Goal: Task Accomplishment & Management: Use online tool/utility

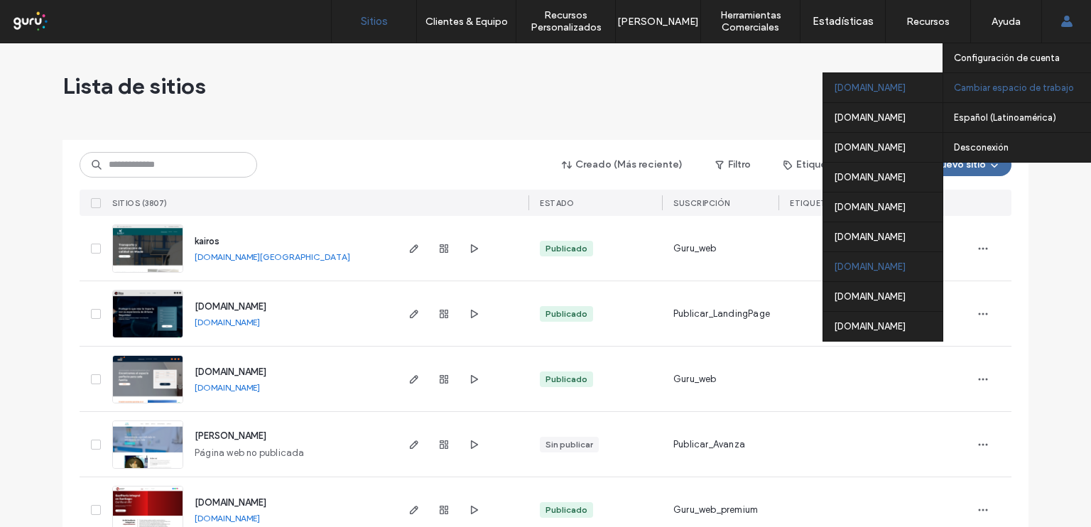
click at [881, 266] on div "[DOMAIN_NAME]" at bounding box center [882, 266] width 119 height 30
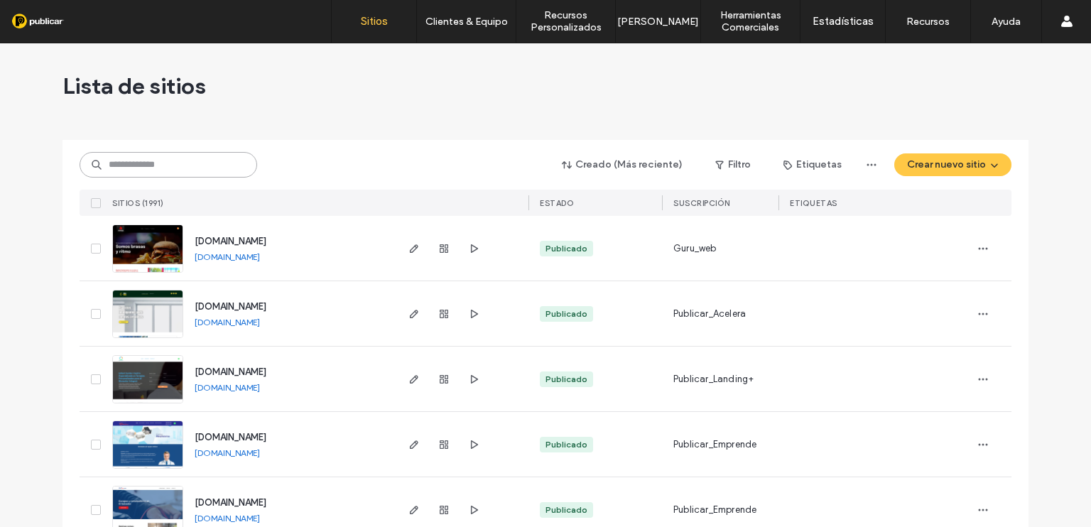
click at [198, 164] on input at bounding box center [168, 165] width 177 height 26
paste input "**********"
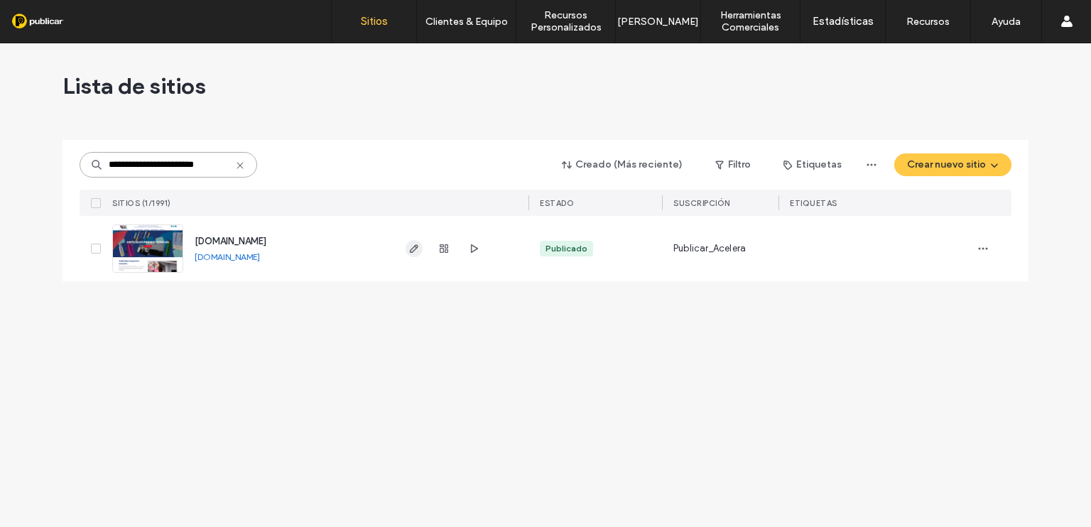
type input "**********"
click at [417, 246] on use "button" at bounding box center [414, 248] width 9 height 9
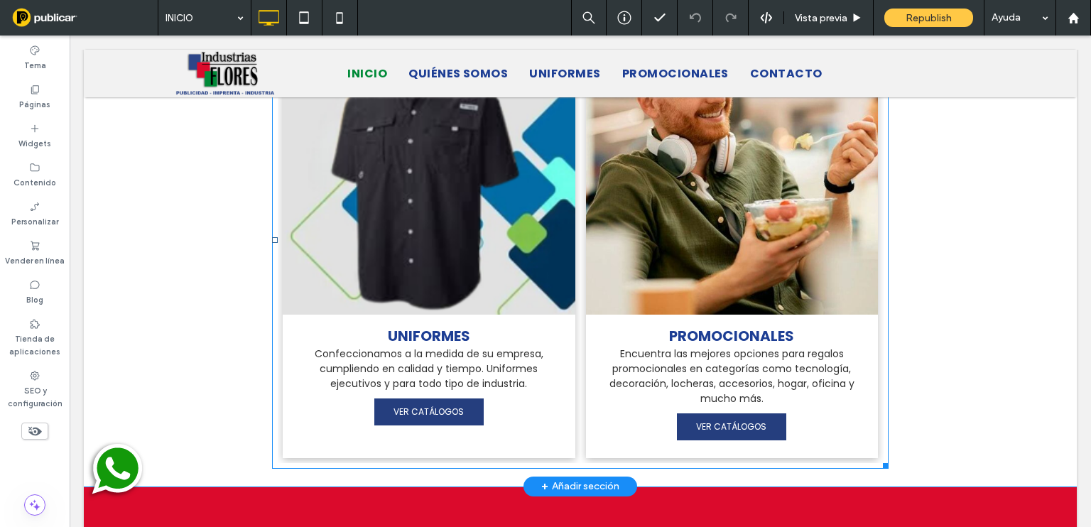
scroll to position [1277, 0]
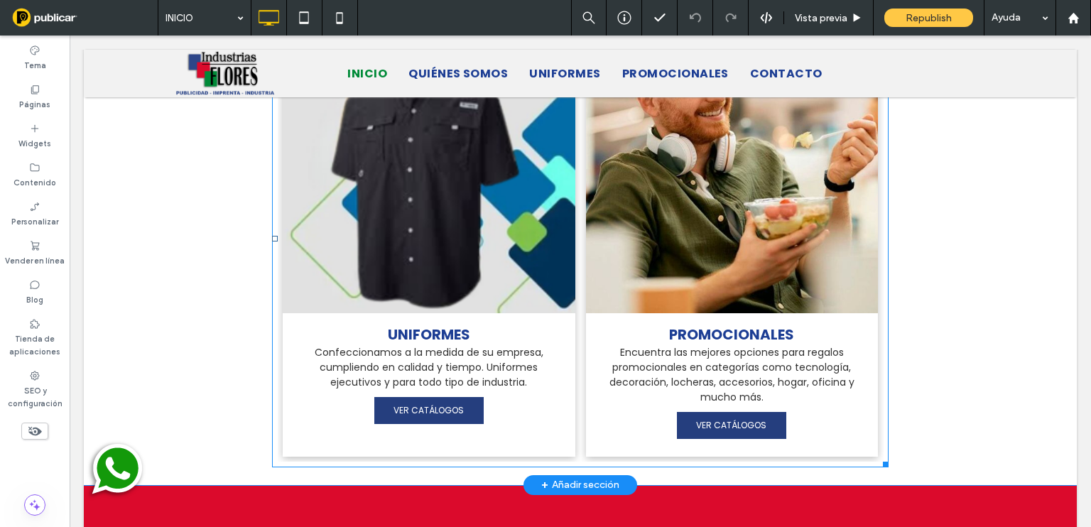
click at [690, 354] on p "Encuentra las mejores opciones para regalos promocionales en categorías como te…" at bounding box center [731, 375] width 271 height 60
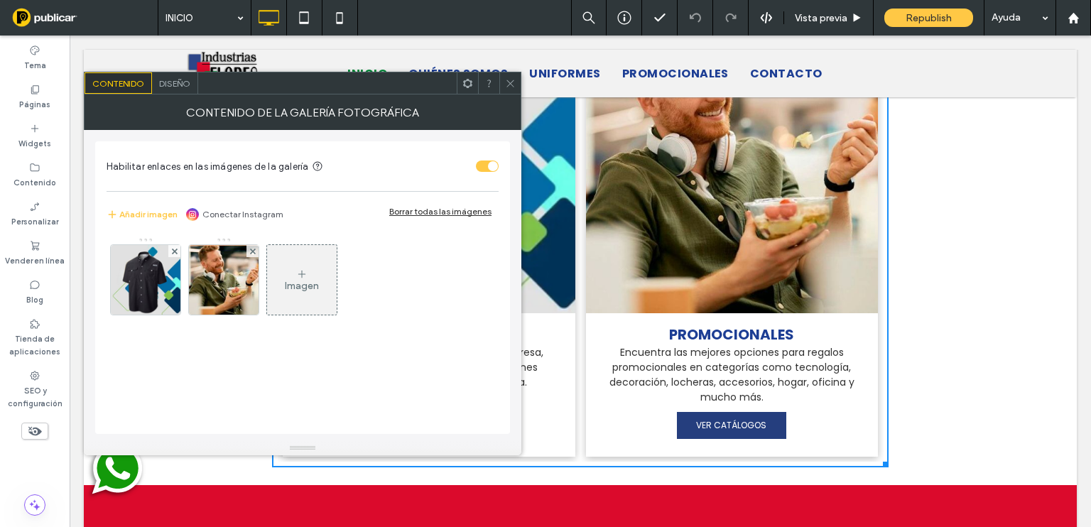
click at [679, 368] on p "Encuentra las mejores opciones para regalos promocionales en categorías como te…" at bounding box center [731, 375] width 271 height 60
click at [178, 90] on div "Diseño" at bounding box center [175, 82] width 46 height 21
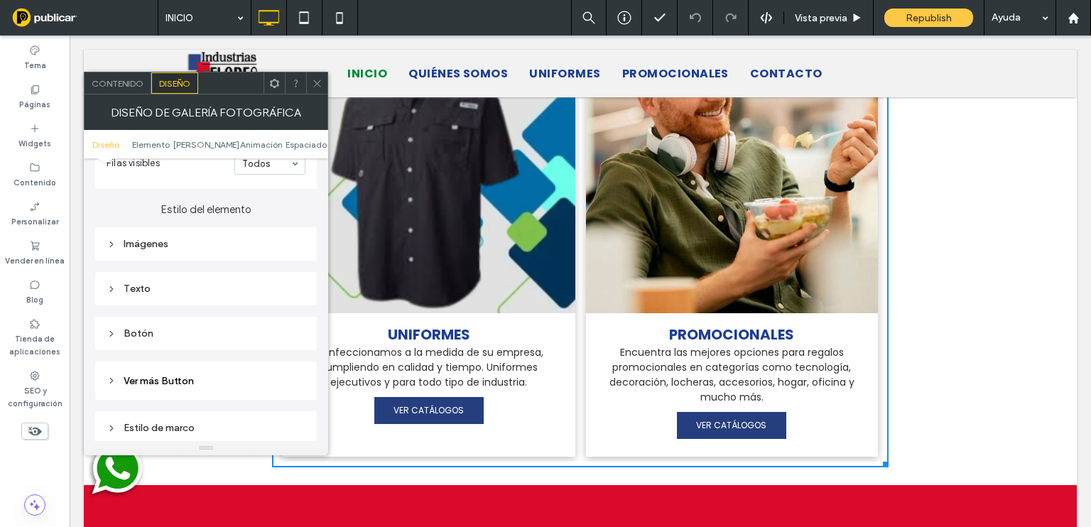
scroll to position [520, 0]
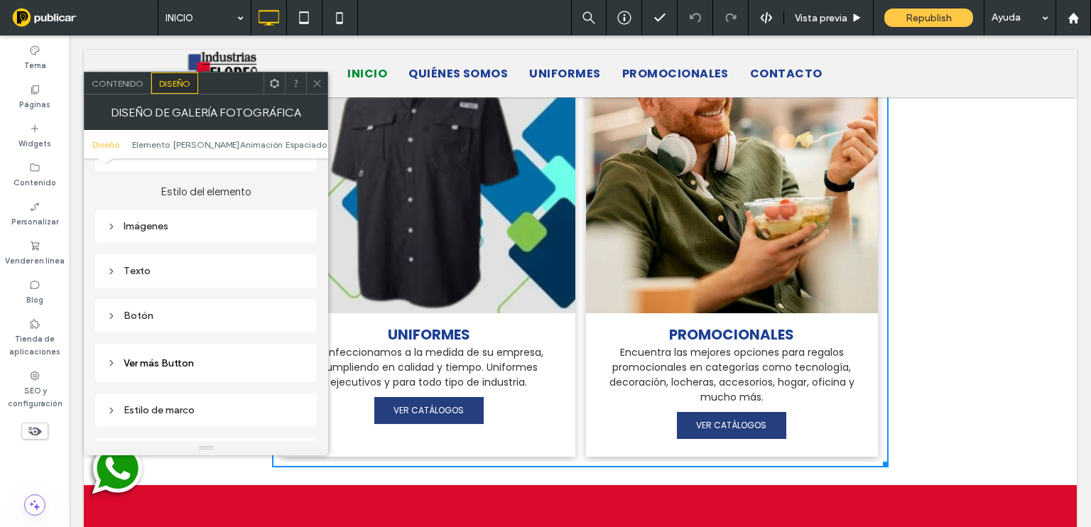
click at [218, 273] on div "Texto" at bounding box center [205, 271] width 199 height 12
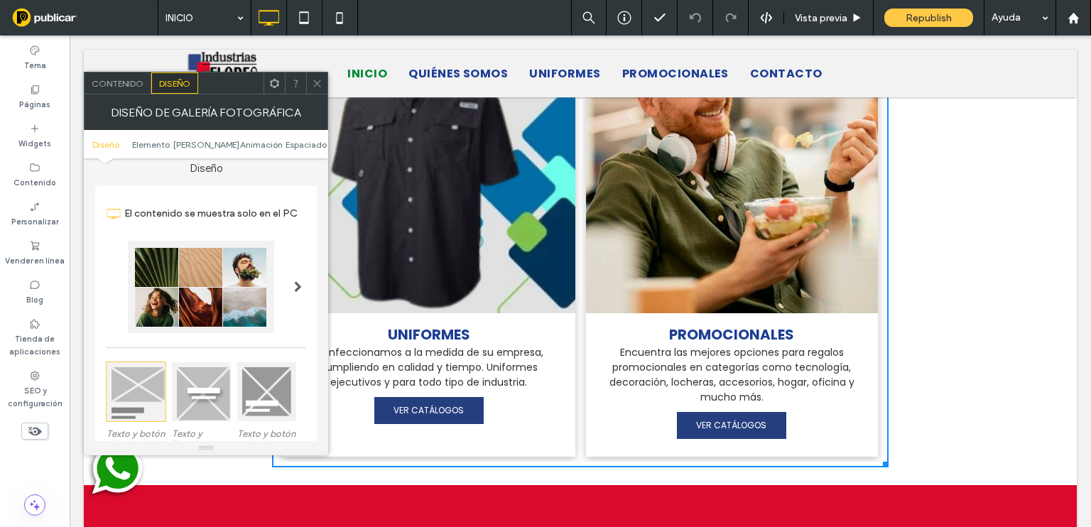
scroll to position [0, 0]
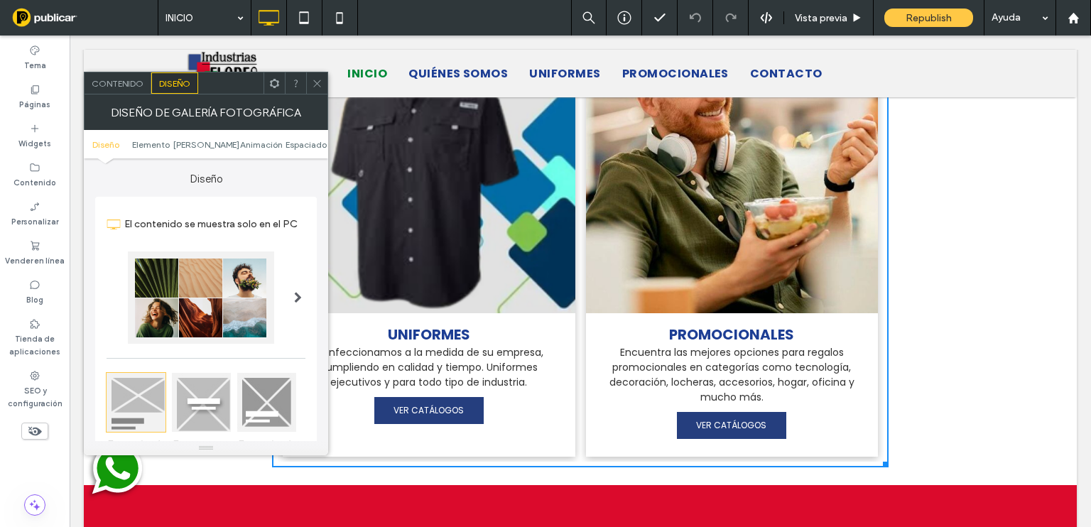
click at [115, 78] on span "Contenido" at bounding box center [118, 83] width 52 height 11
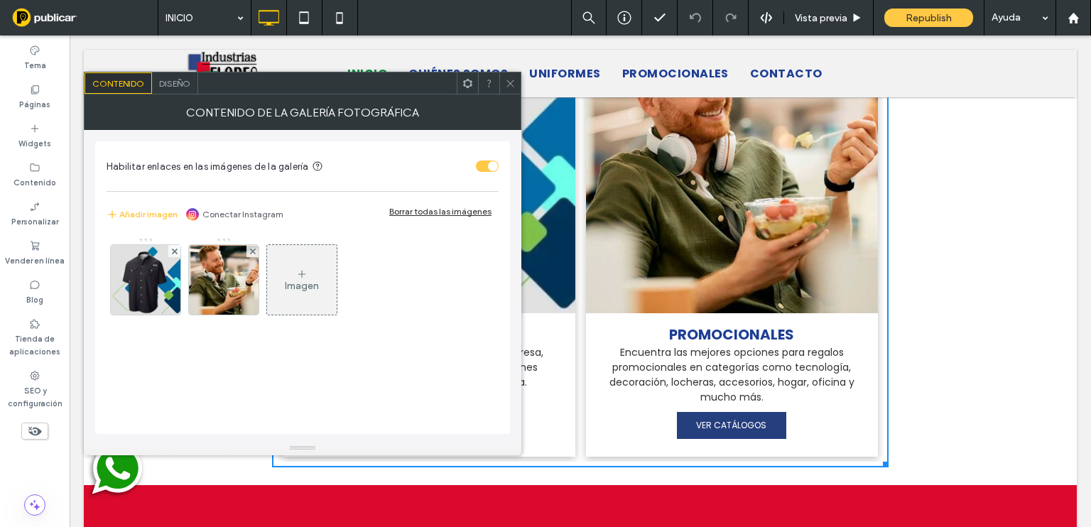
click at [184, 80] on span "Diseño" at bounding box center [174, 83] width 31 height 11
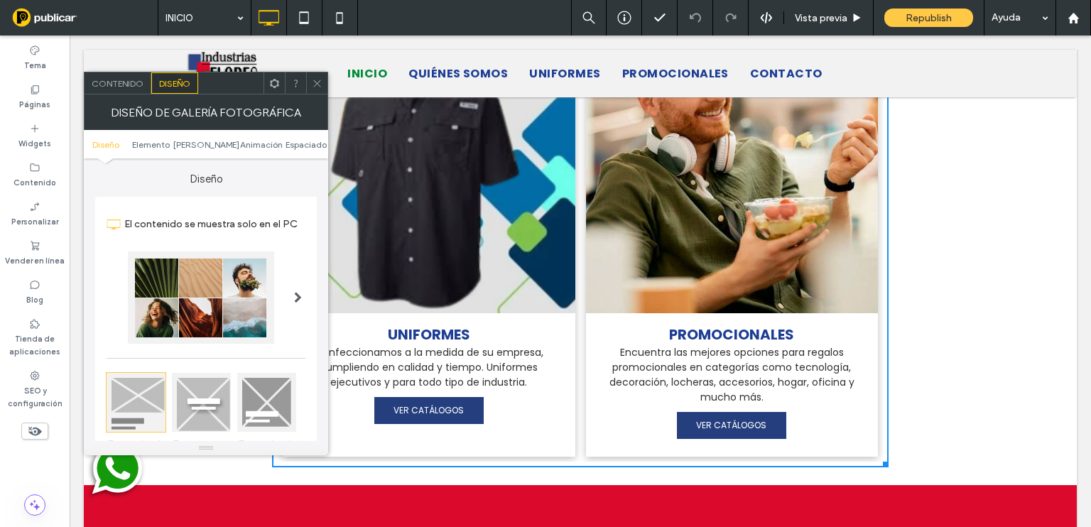
click at [117, 90] on div "Contenido" at bounding box center [117, 82] width 67 height 21
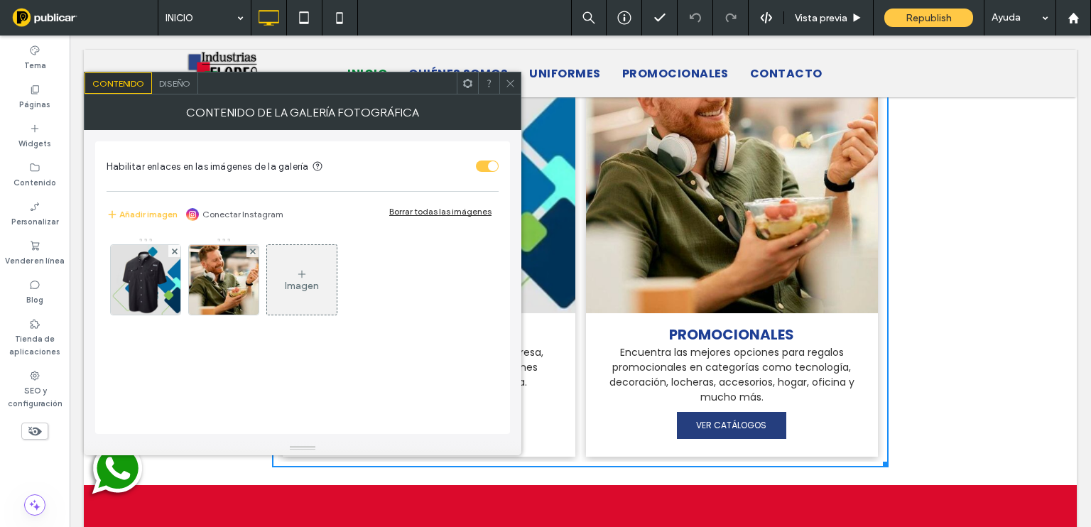
drag, startPoint x: 513, startPoint y: 87, endPoint x: 453, endPoint y: 146, distance: 83.3
click at [513, 87] on icon at bounding box center [510, 83] width 11 height 11
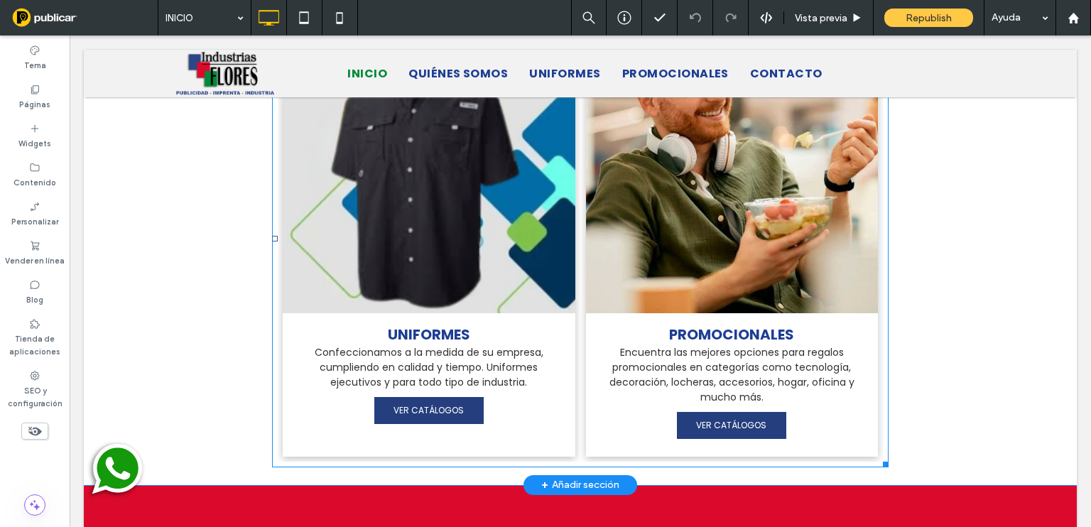
click at [471, 345] on p "Confeccionamos a la medida de su empresa, cumpliendo en calidad y tiempo. Unifo…" at bounding box center [428, 367] width 271 height 45
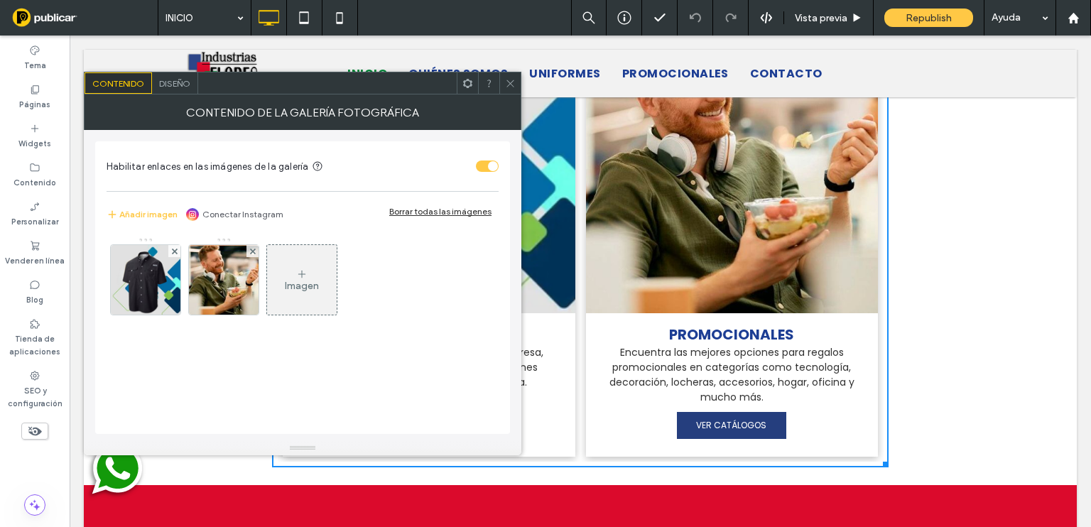
click at [515, 92] on div at bounding box center [509, 82] width 21 height 21
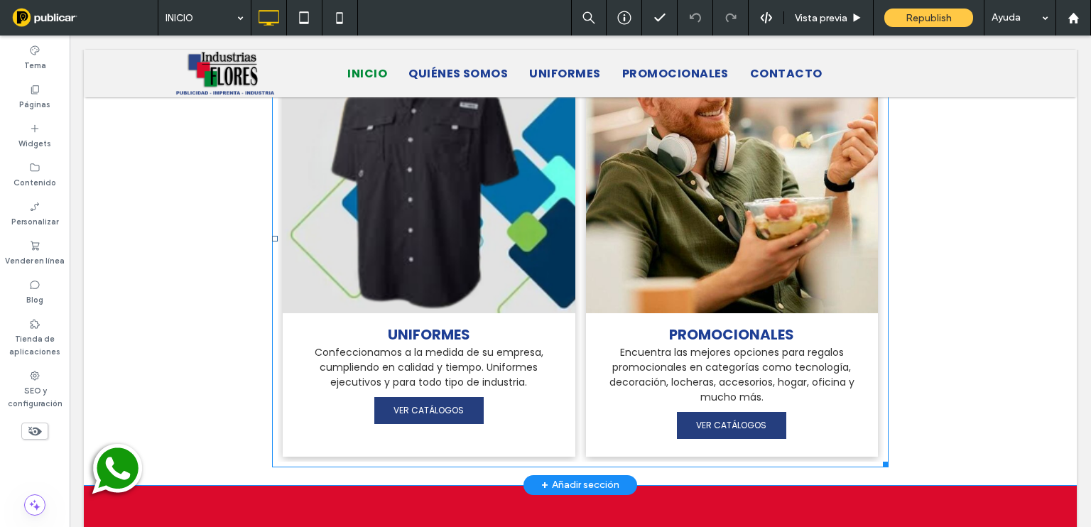
click at [787, 345] on p "Encuentra las mejores opciones para regalos promocionales en categorías como te…" at bounding box center [731, 375] width 271 height 60
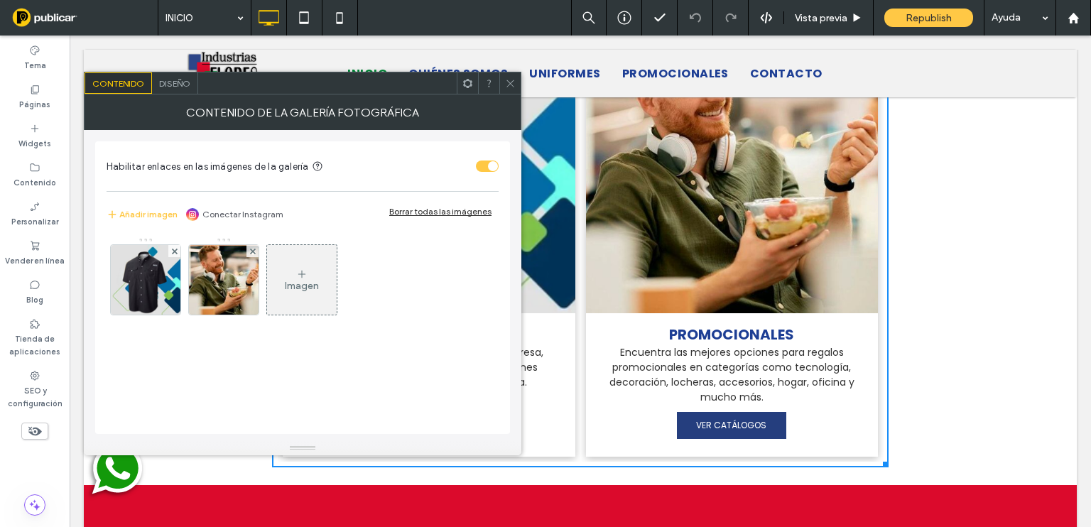
click at [508, 84] on use at bounding box center [509, 83] width 7 height 7
